Goal: Browse casually: Explore the website without a specific task or goal

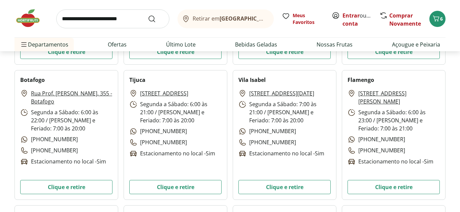
scroll to position [309, 0]
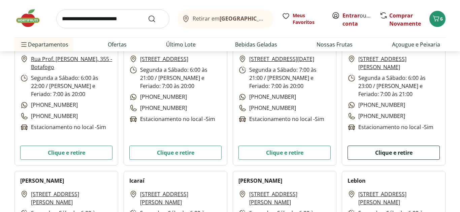
click at [399, 152] on button "Clique e retire" at bounding box center [394, 153] width 92 height 14
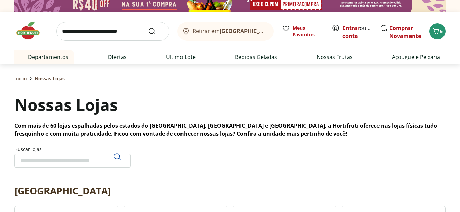
scroll to position [0, 0]
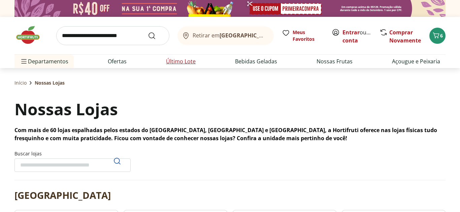
click at [184, 62] on link "Último Lote" at bounding box center [181, 61] width 30 height 8
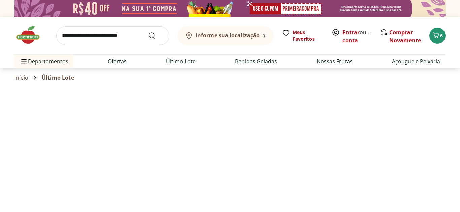
select select "**********"
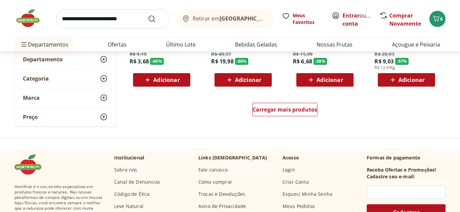
scroll to position [481, 0]
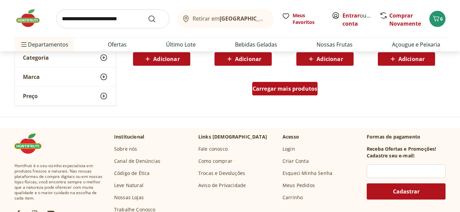
click at [281, 91] on span "Carregar mais produtos" at bounding box center [285, 88] width 65 height 5
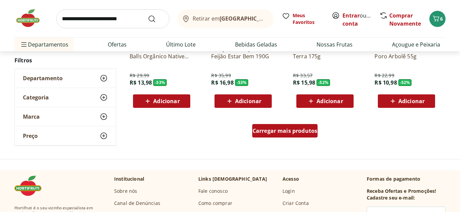
scroll to position [893, 0]
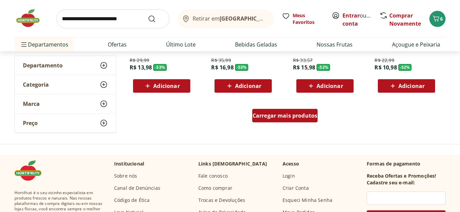
click at [282, 116] on span "Carregar mais produtos" at bounding box center [285, 115] width 65 height 5
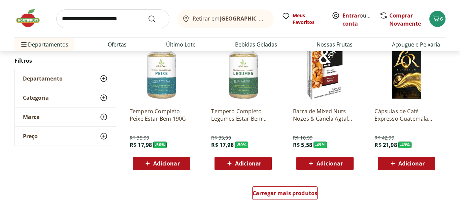
scroll to position [1271, 0]
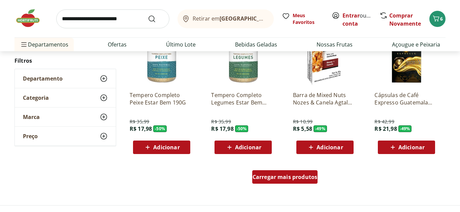
click at [298, 180] on span "Carregar mais produtos" at bounding box center [285, 176] width 65 height 5
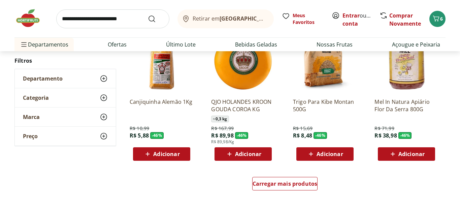
scroll to position [1718, 0]
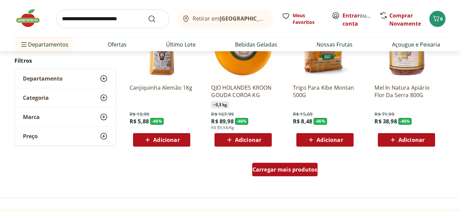
click at [289, 168] on span "Carregar mais produtos" at bounding box center [285, 169] width 65 height 5
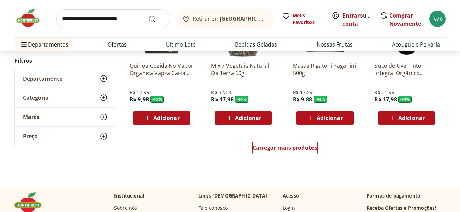
scroll to position [2199, 0]
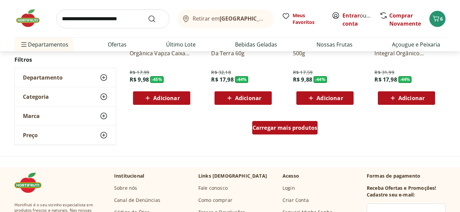
click at [285, 130] on span "Carregar mais produtos" at bounding box center [285, 127] width 65 height 5
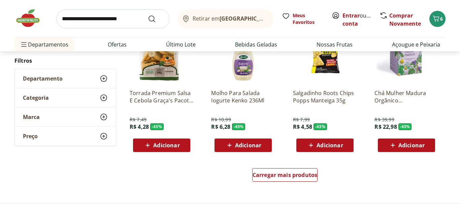
scroll to position [2611, 0]
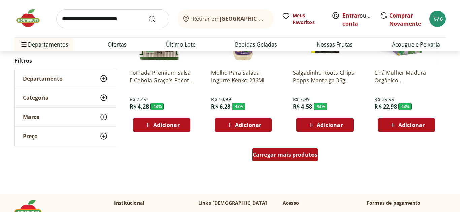
click at [288, 153] on span "Carregar mais produtos" at bounding box center [285, 154] width 65 height 5
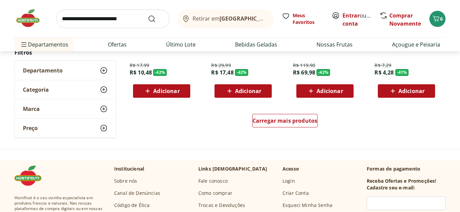
scroll to position [3092, 0]
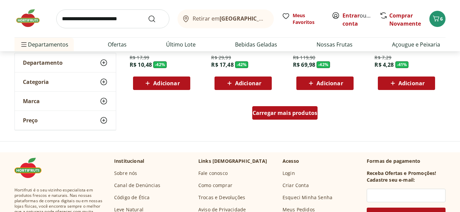
click at [285, 116] on span "Carregar mais produtos" at bounding box center [285, 112] width 65 height 5
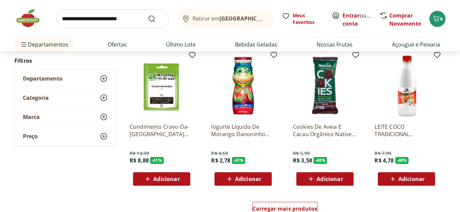
scroll to position [3504, 0]
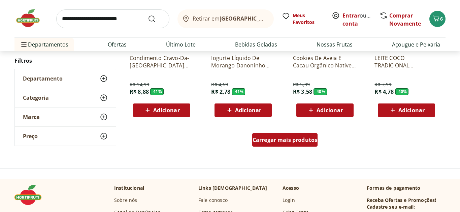
click at [281, 142] on span "Carregar mais produtos" at bounding box center [285, 139] width 65 height 5
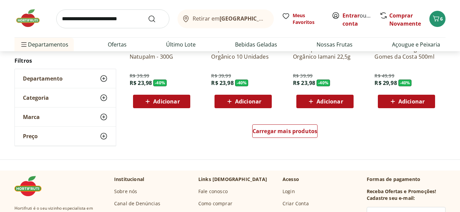
scroll to position [3985, 0]
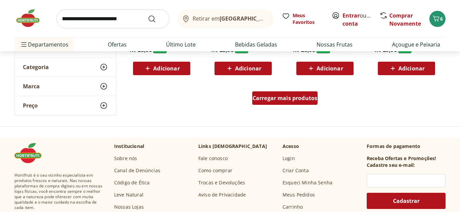
click at [279, 101] on span "Carregar mais produtos" at bounding box center [285, 97] width 65 height 5
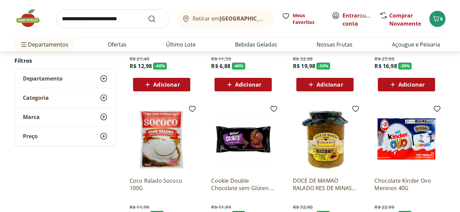
scroll to position [4363, 0]
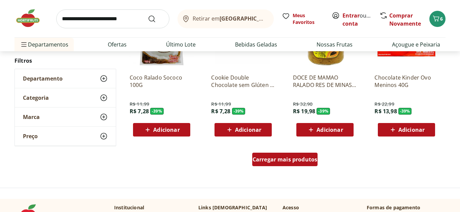
click at [280, 161] on span "Carregar mais produtos" at bounding box center [285, 159] width 65 height 5
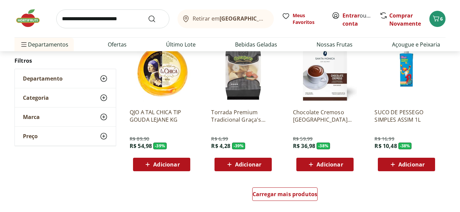
scroll to position [4810, 0]
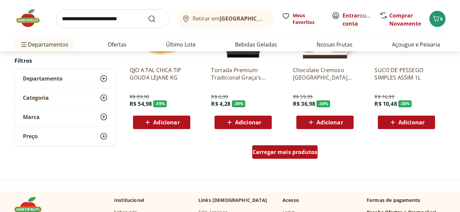
click at [290, 155] on span "Carregar mais produtos" at bounding box center [285, 151] width 65 height 5
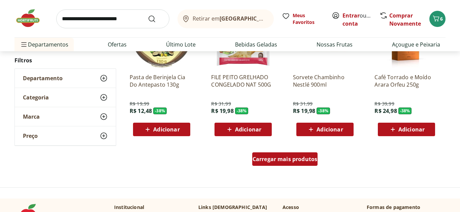
scroll to position [5257, 0]
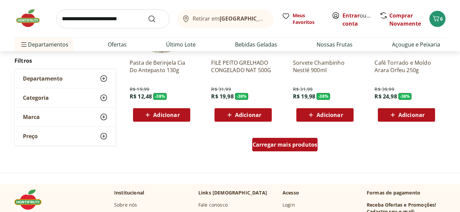
click at [289, 147] on span "Carregar mais produtos" at bounding box center [285, 144] width 65 height 5
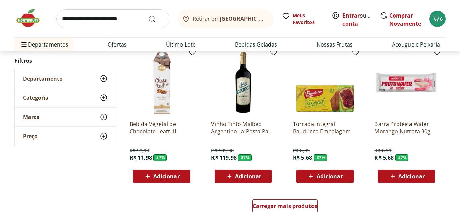
scroll to position [5703, 0]
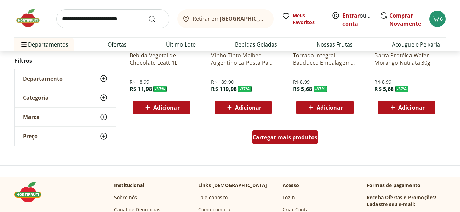
click at [288, 140] on span "Carregar mais produtos" at bounding box center [285, 136] width 65 height 5
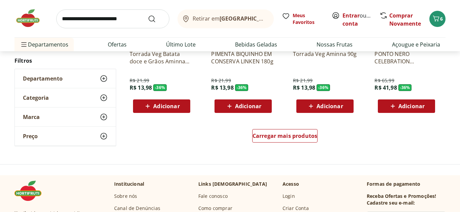
scroll to position [6150, 0]
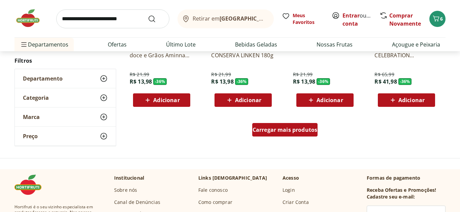
click at [287, 130] on span "Carregar mais produtos" at bounding box center [285, 129] width 65 height 5
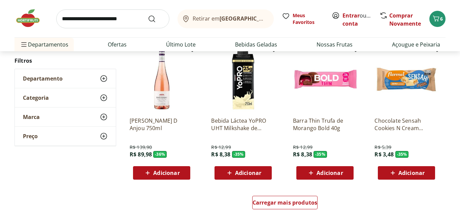
scroll to position [6528, 0]
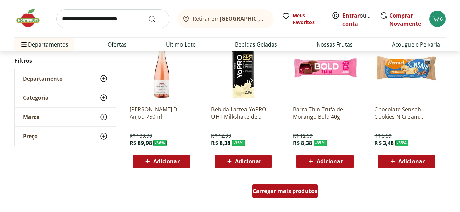
click at [296, 185] on div "Carregar mais produtos" at bounding box center [285, 190] width 66 height 13
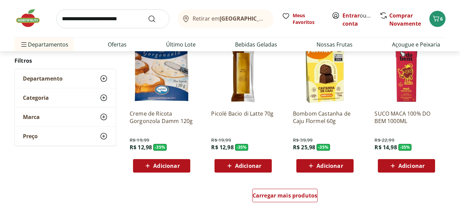
scroll to position [6974, 0]
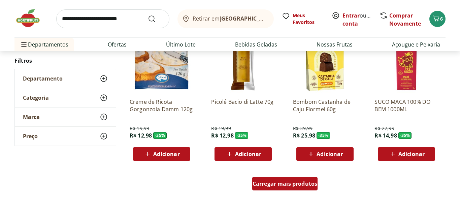
click at [292, 185] on span "Carregar mais produtos" at bounding box center [285, 183] width 65 height 5
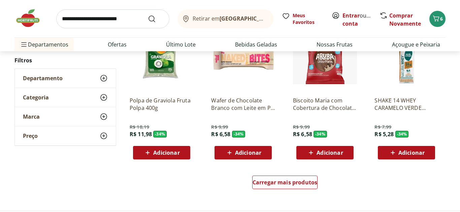
scroll to position [7421, 0]
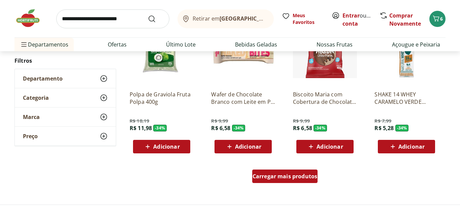
click at [293, 179] on span "Carregar mais produtos" at bounding box center [285, 175] width 65 height 5
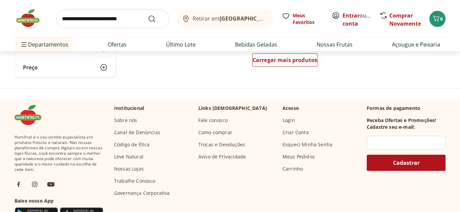
scroll to position [7936, 0]
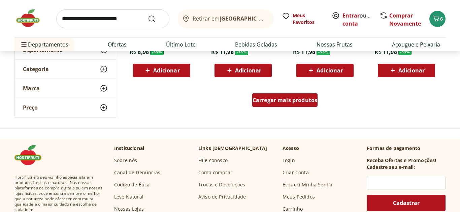
click at [285, 100] on span "Carregar mais produtos" at bounding box center [285, 99] width 65 height 5
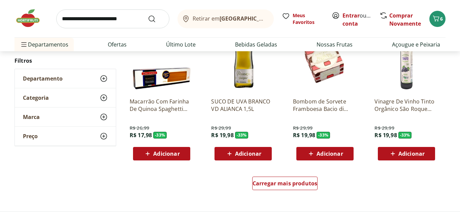
scroll to position [8349, 0]
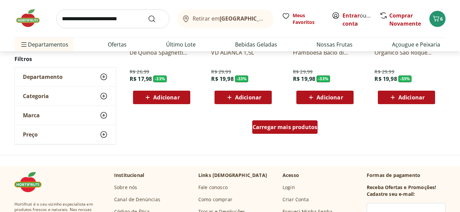
click at [285, 128] on span "Carregar mais produtos" at bounding box center [285, 126] width 65 height 5
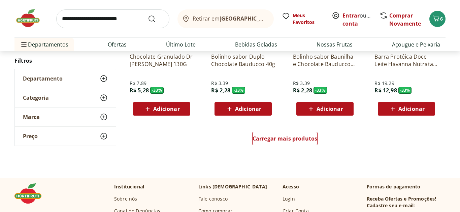
scroll to position [8795, 0]
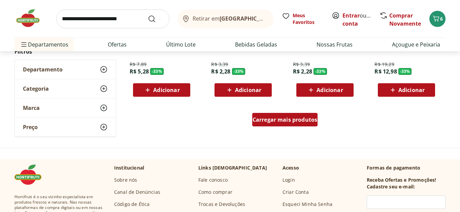
click at [283, 122] on span "Carregar mais produtos" at bounding box center [285, 119] width 65 height 5
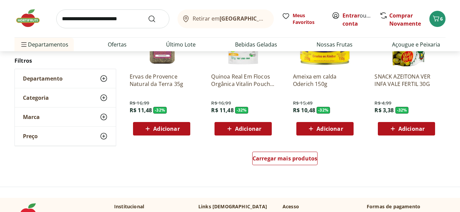
scroll to position [9208, 0]
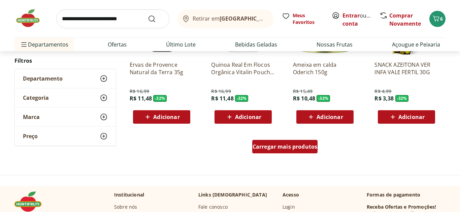
click at [270, 149] on span "Carregar mais produtos" at bounding box center [285, 146] width 65 height 5
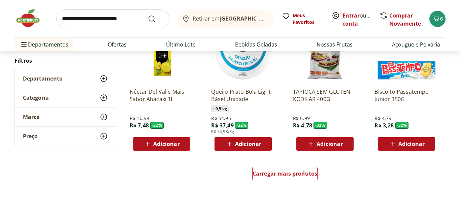
scroll to position [9654, 0]
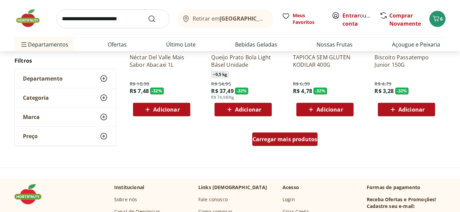
click at [280, 142] on span "Carregar mais produtos" at bounding box center [285, 138] width 65 height 5
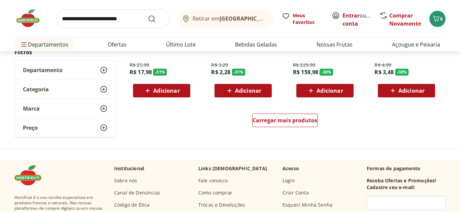
scroll to position [10101, 0]
